Goal: Check status: Check status

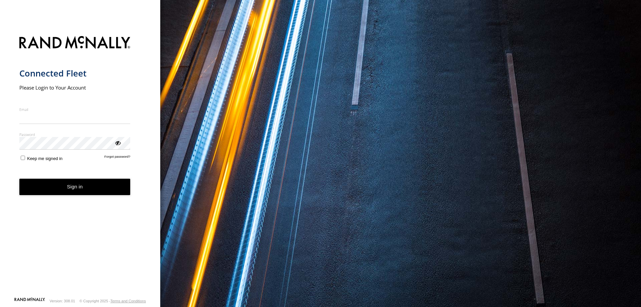
type input "**********"
click at [99, 188] on button "Sign in" at bounding box center [74, 187] width 111 height 16
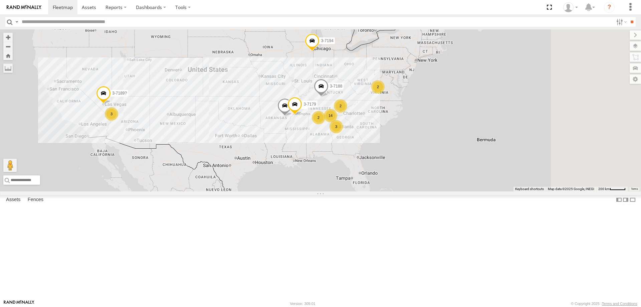
drag, startPoint x: 421, startPoint y: 200, endPoint x: 341, endPoint y: 178, distance: 82.7
click at [341, 178] on div "3-7194 3-7188 14 3-7189? 3 2 2 3 3-7184 3-7179 2" at bounding box center [320, 110] width 641 height 162
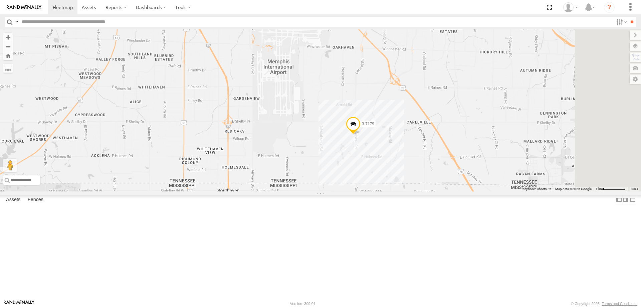
drag, startPoint x: 437, startPoint y: 157, endPoint x: 397, endPoint y: 155, distance: 39.5
click at [387, 158] on div "3-7194 3-7188 3-7189? 3-7184 3-7179" at bounding box center [320, 110] width 641 height 162
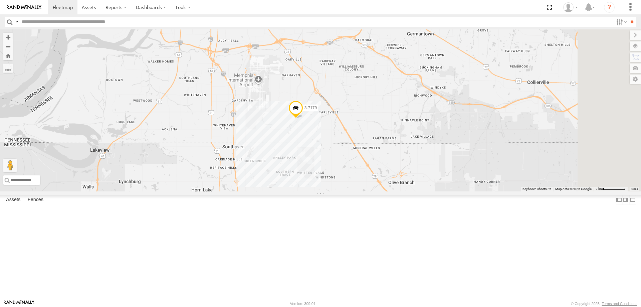
drag, startPoint x: 456, startPoint y: 180, endPoint x: 414, endPoint y: 173, distance: 42.6
click at [397, 181] on div "3-7194 3-7188 3-7189? 3-7184 3-7179" at bounding box center [320, 110] width 641 height 162
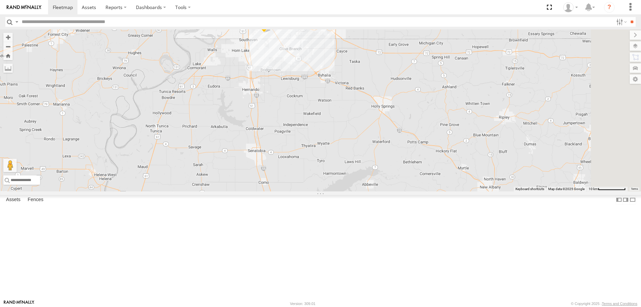
drag, startPoint x: 512, startPoint y: 193, endPoint x: 399, endPoint y: 63, distance: 172.6
click at [399, 63] on div "3-7194 3-7188 3-7189? 3-7184 3-7179" at bounding box center [320, 110] width 641 height 162
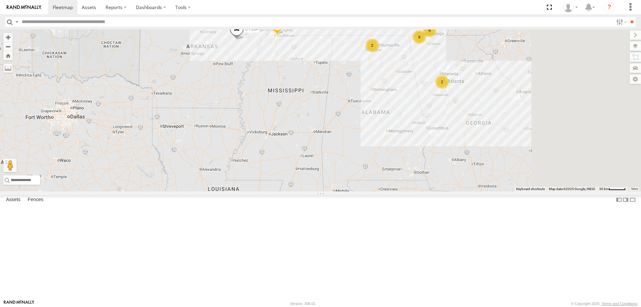
drag, startPoint x: 501, startPoint y: 163, endPoint x: 372, endPoint y: 147, distance: 129.9
click at [372, 147] on div "3-7194 3-7188 3-7189? 3-7184 3-7179 8 2 2 6 4-0115" at bounding box center [320, 110] width 641 height 162
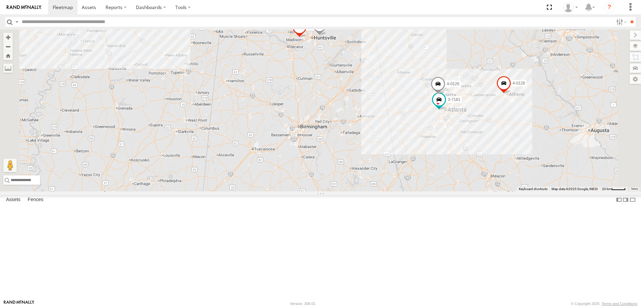
drag, startPoint x: 477, startPoint y: 173, endPoint x: 352, endPoint y: 151, distance: 126.5
click at [352, 151] on div "3-7194 3-7188 3-7189? 3-7184 3-7179 4-0115 4-0128 4-0110 3-7181 21-7145 3-7193 …" at bounding box center [320, 110] width 641 height 162
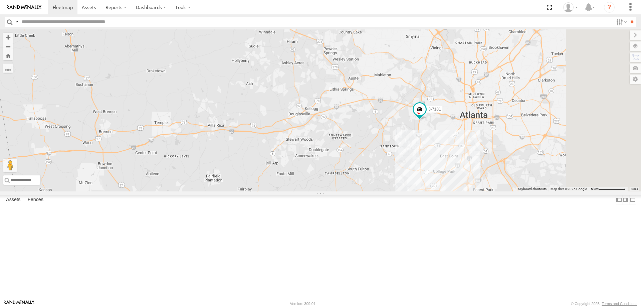
drag, startPoint x: 454, startPoint y: 139, endPoint x: 360, endPoint y: 140, distance: 94.6
click at [360, 140] on div "3-7194 3-7188 3-7189? 3-7184 3-7179 4-0115 4-0128 4-0110 3-7181 21-7145 3-7193 …" at bounding box center [320, 110] width 641 height 162
